Goal: Use online tool/utility: Utilize a website feature to perform a specific function

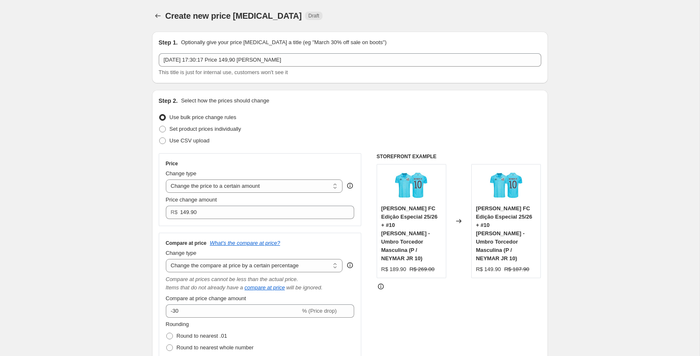
select select "percentage"
select select "collection"
select select "title"
select select "not_equal"
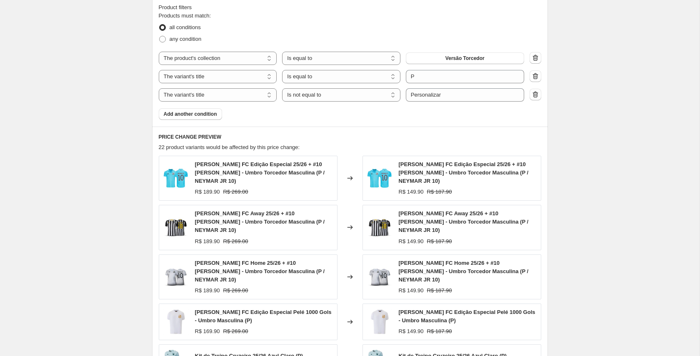
scroll to position [566, 0]
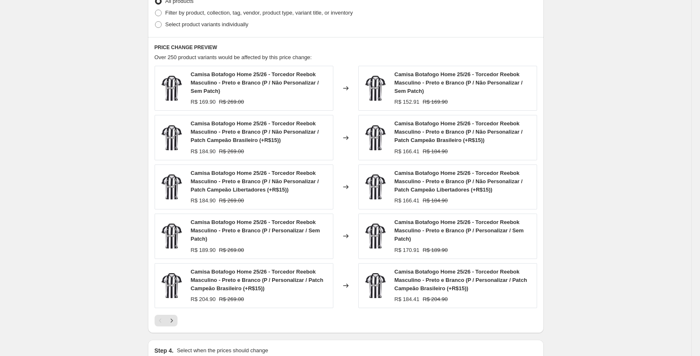
scroll to position [442, 0]
